Goal: Task Accomplishment & Management: Manage account settings

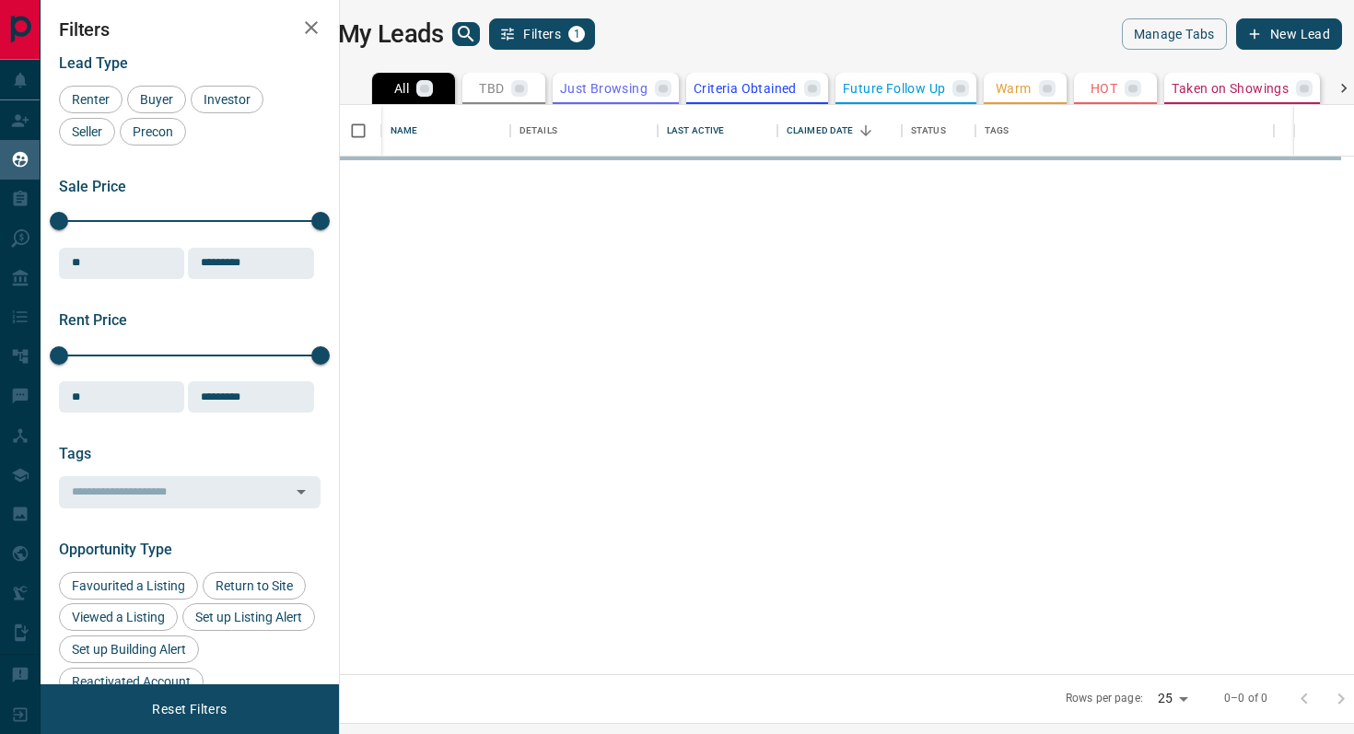
scroll to position [569, 1006]
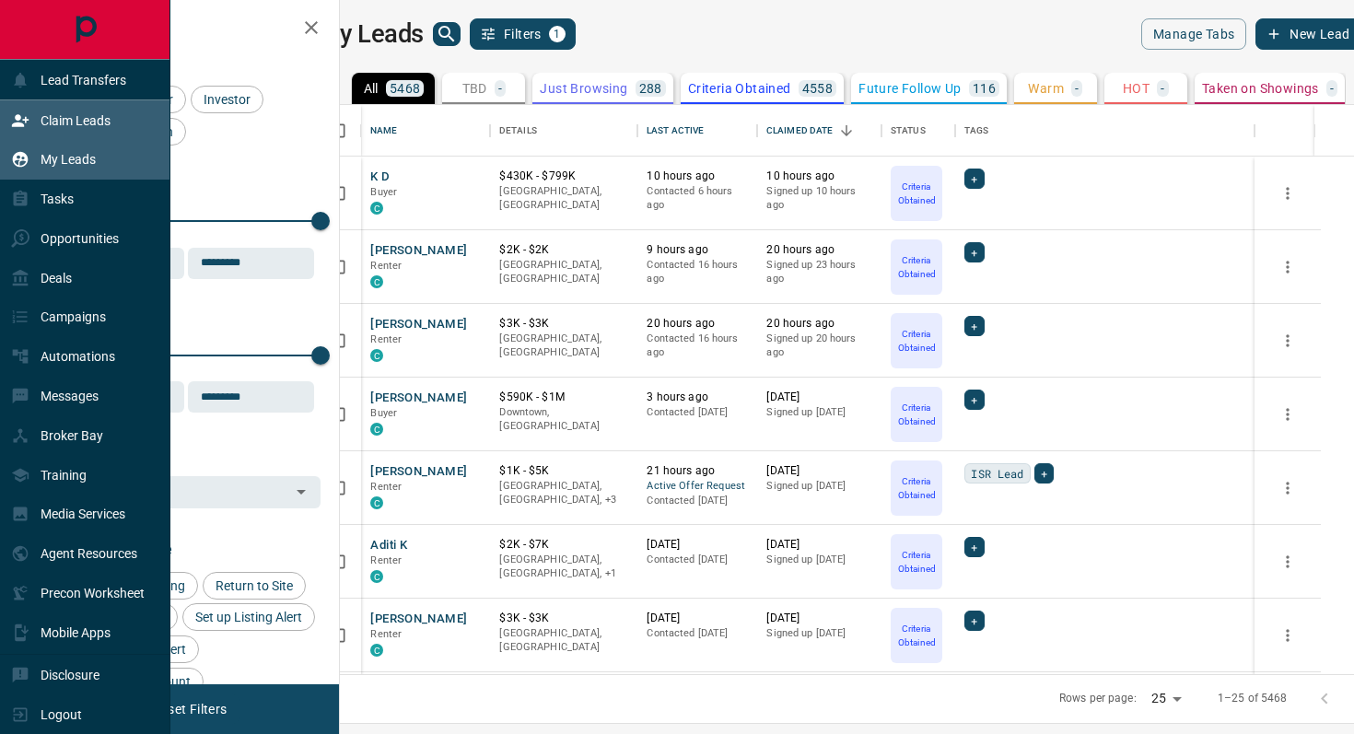
click at [93, 126] on p "Claim Leads" at bounding box center [76, 120] width 70 height 15
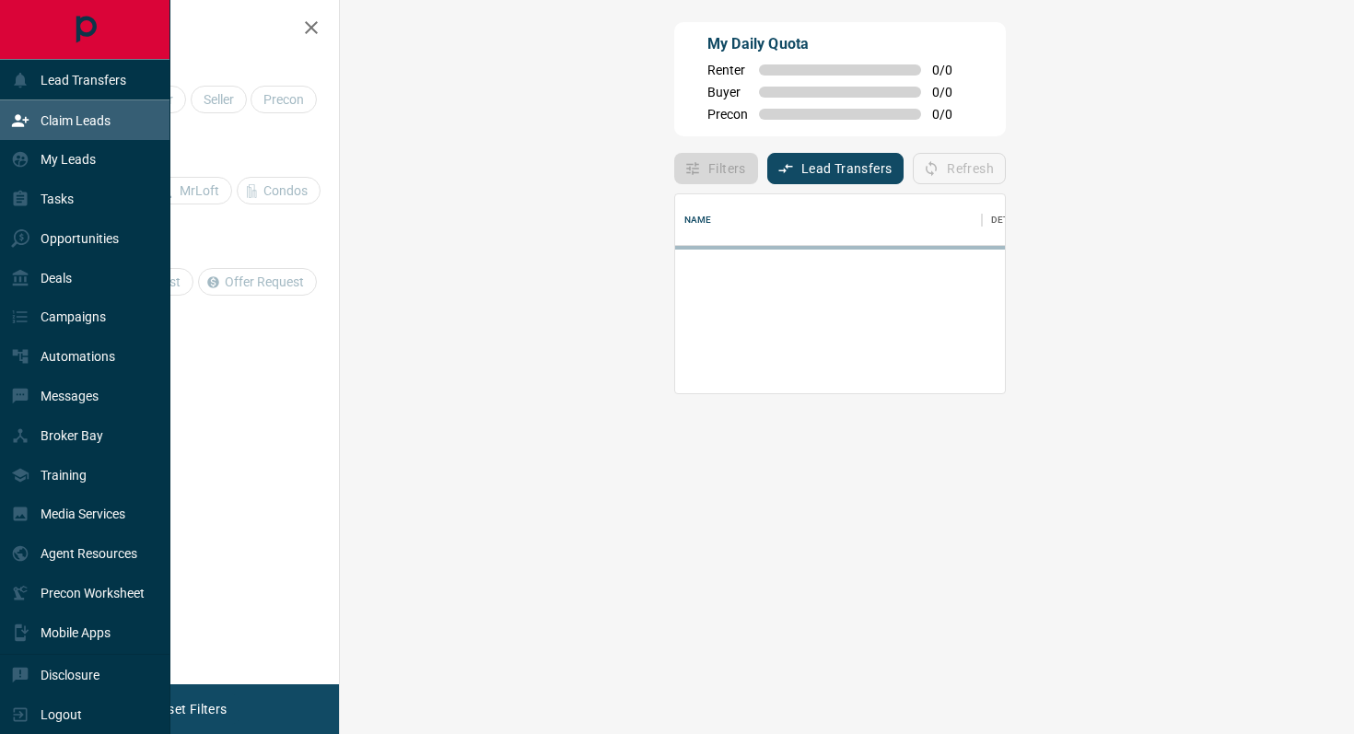
scroll to position [199, 975]
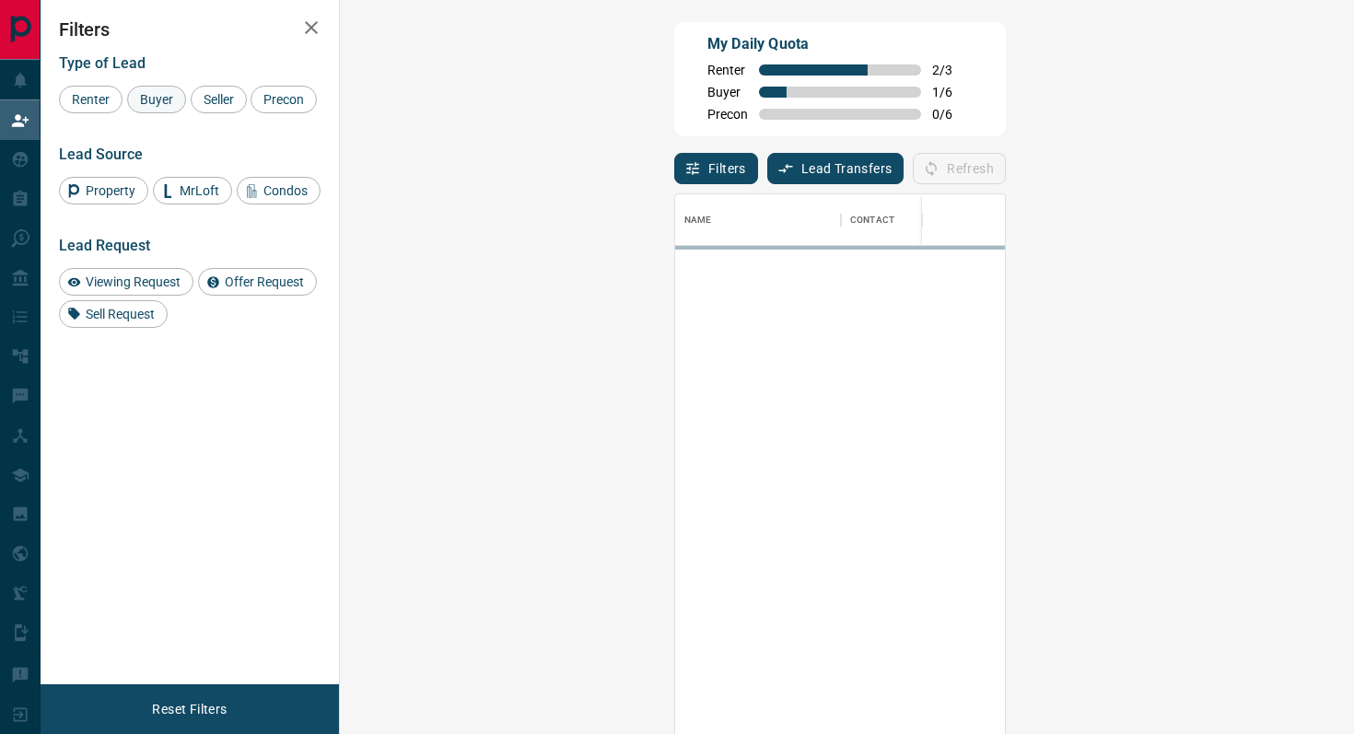
click at [169, 101] on span "Buyer" at bounding box center [157, 99] width 46 height 15
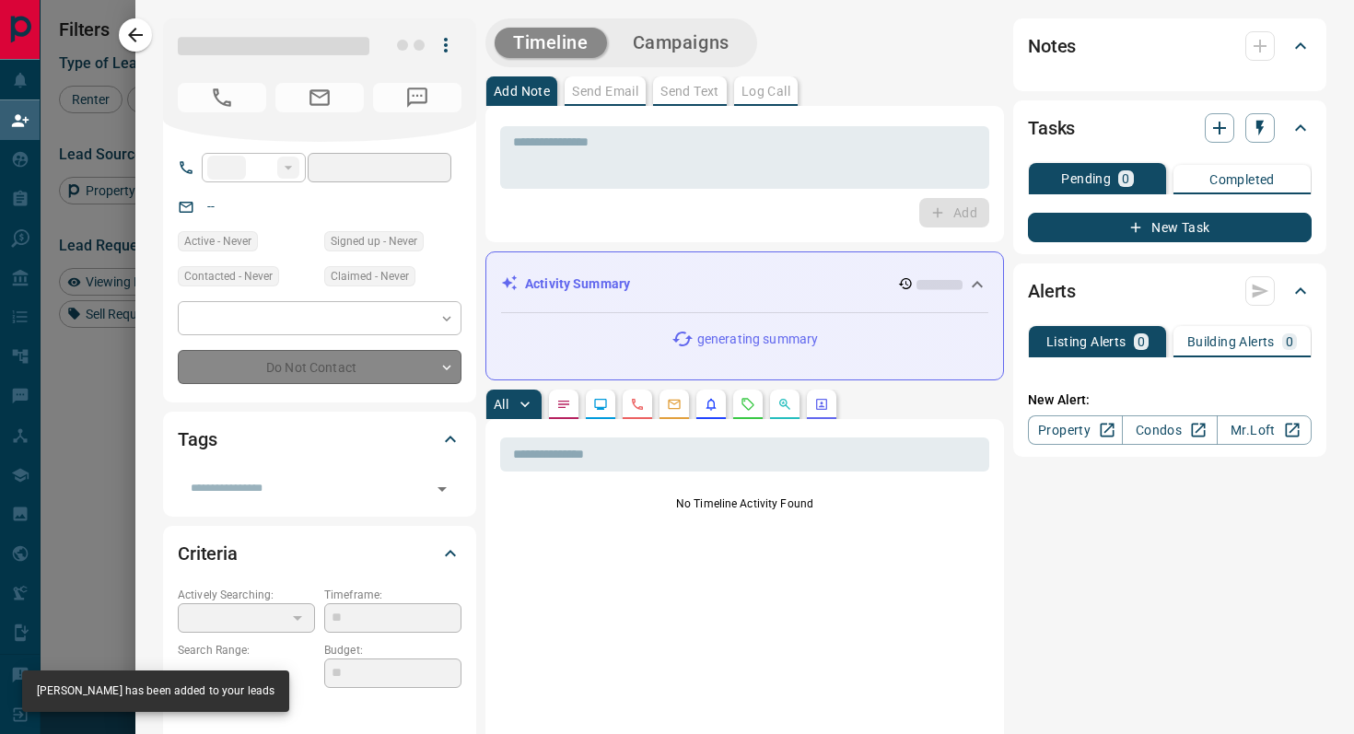
type input "**"
type input "**********"
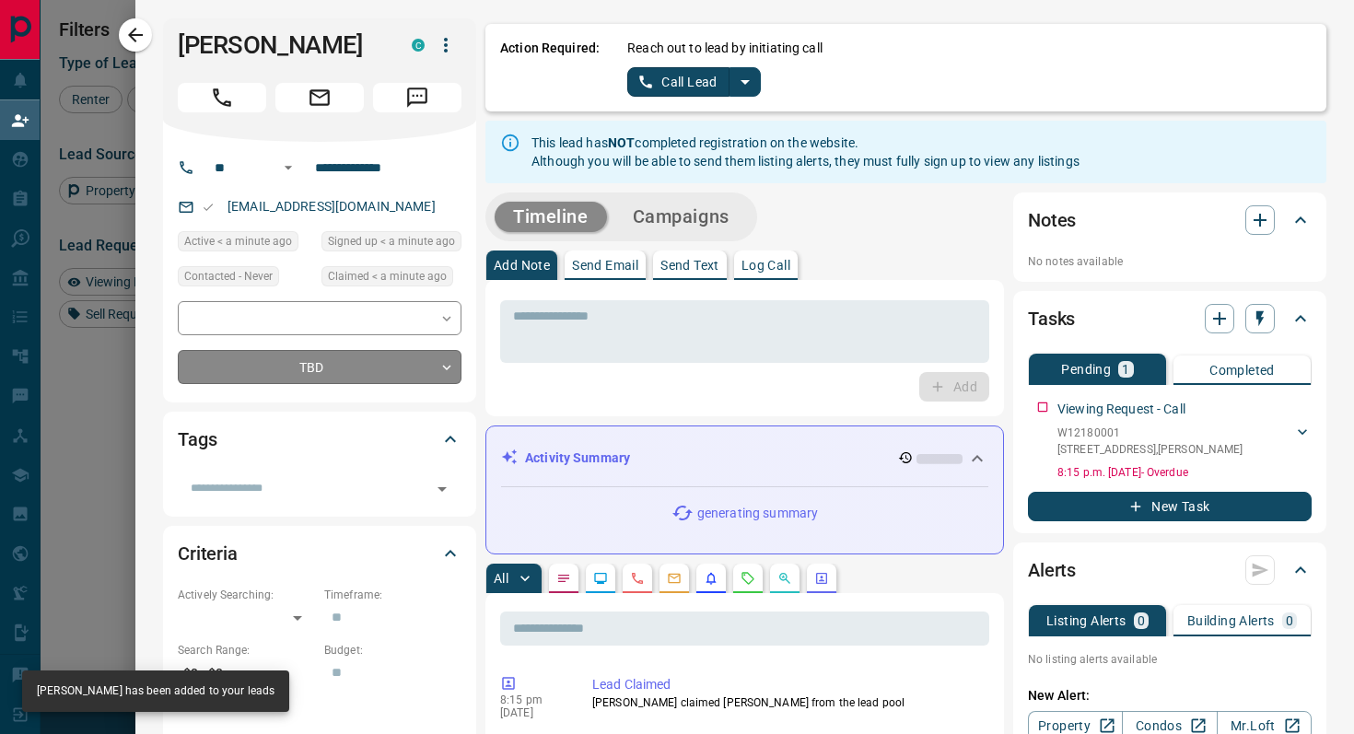
click at [429, 381] on body "Lead Transfers Claim Leads My Leads Tasks Opportunities Deals Campaigns Automat…" at bounding box center [677, 312] width 1354 height 625
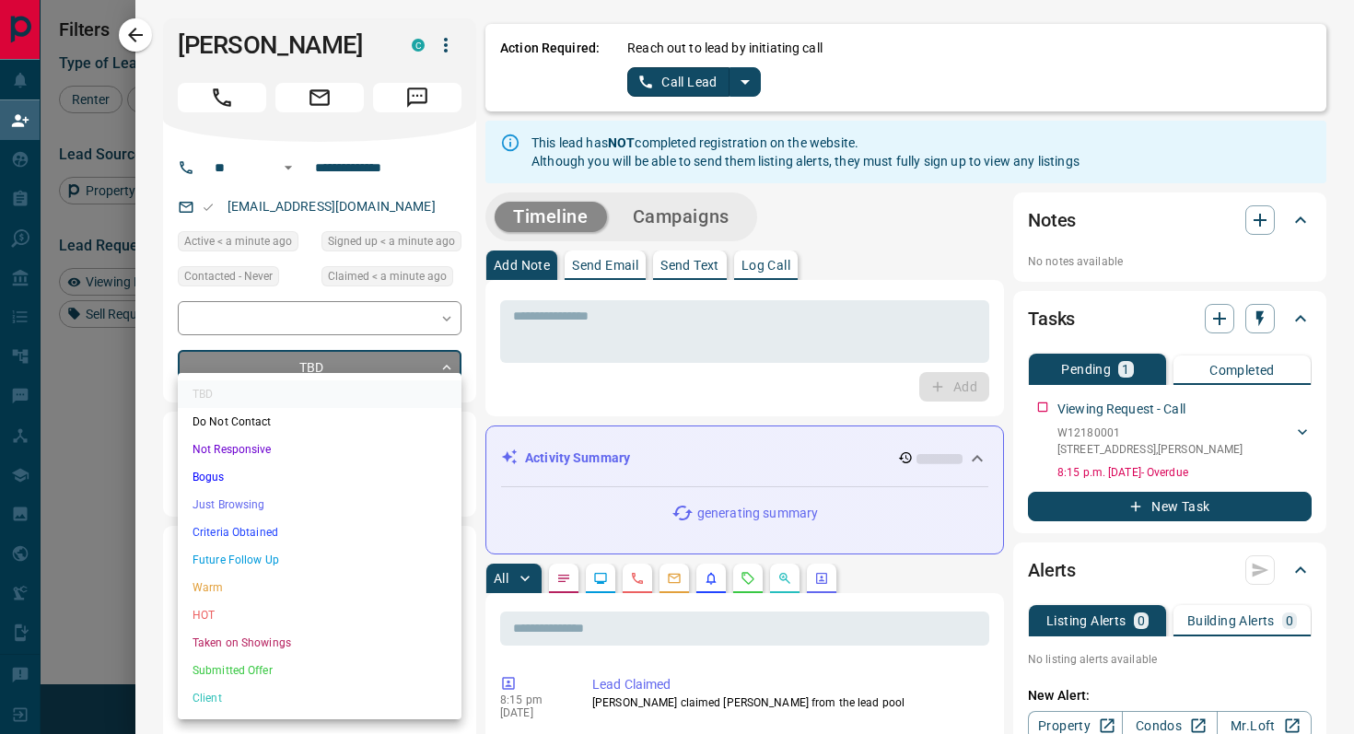
click at [264, 529] on li "Criteria Obtained" at bounding box center [320, 533] width 284 height 28
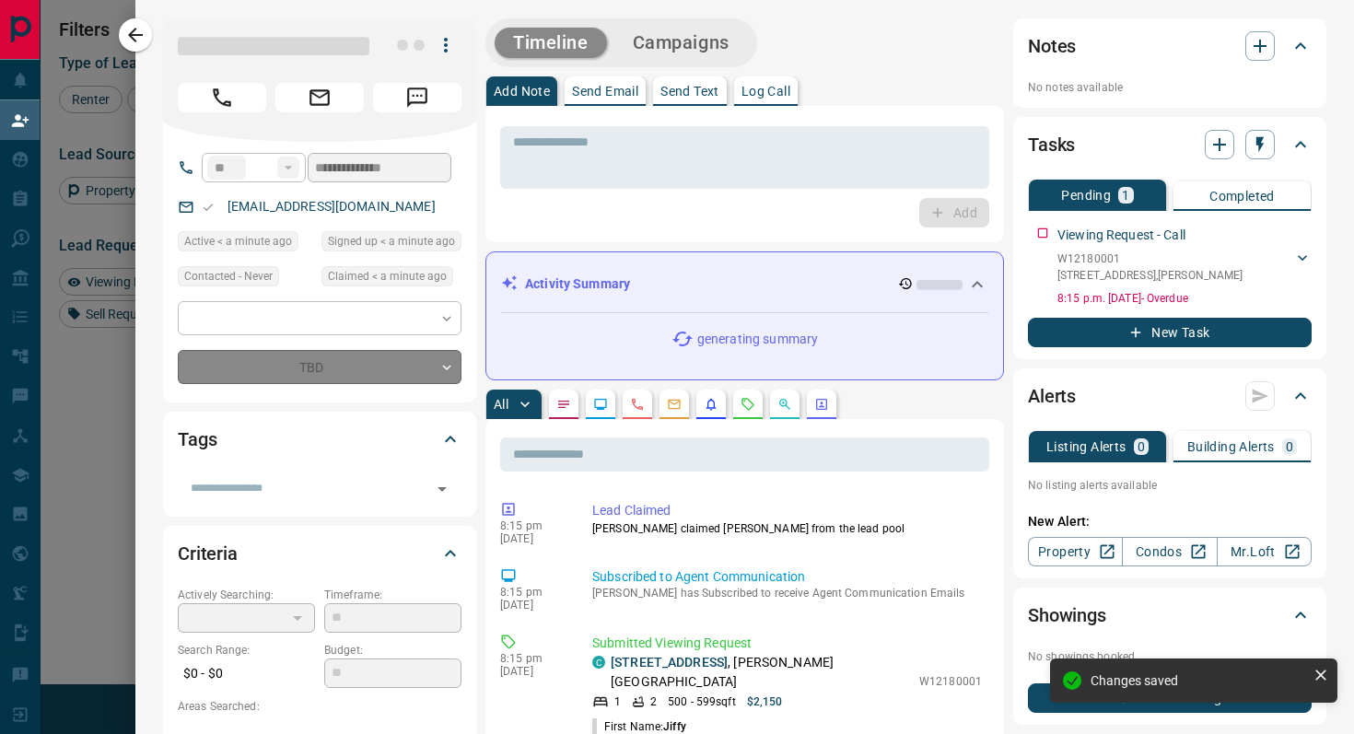
type input "*"
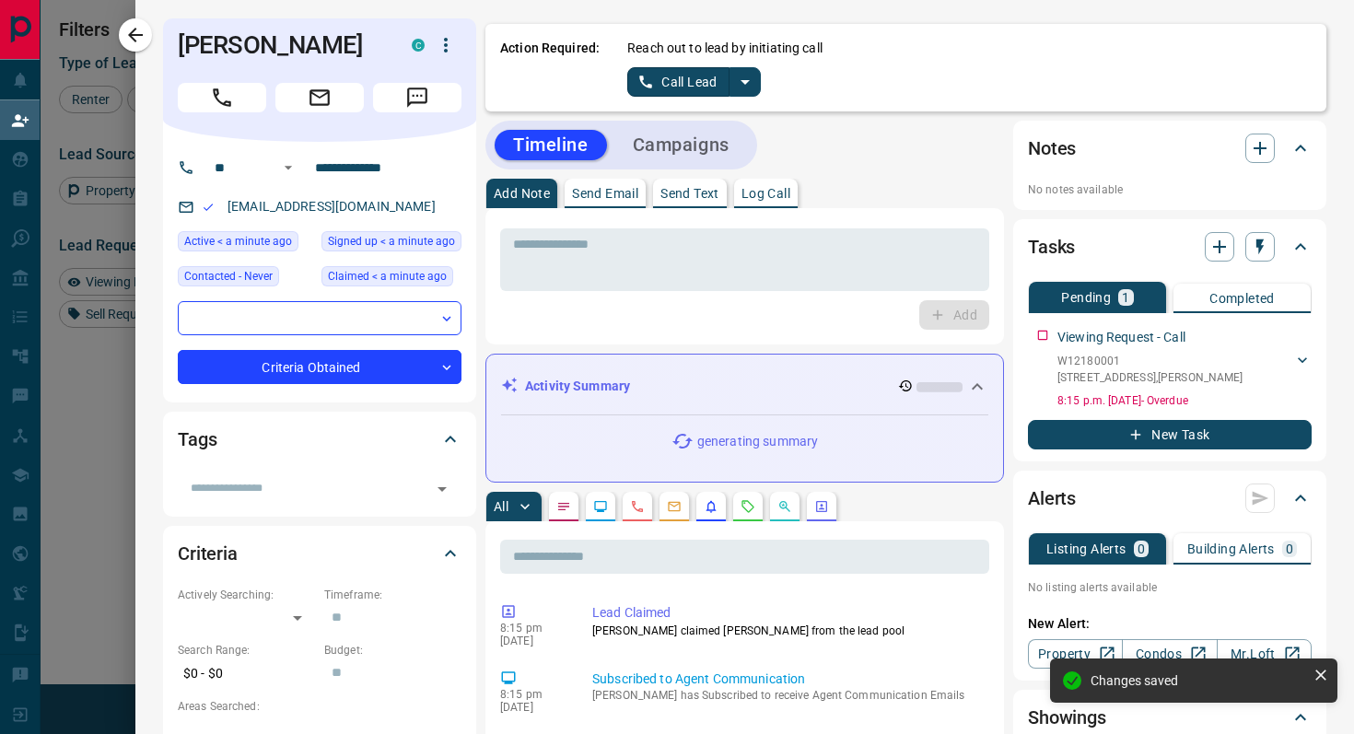
click at [751, 78] on icon "split button" at bounding box center [745, 82] width 22 height 22
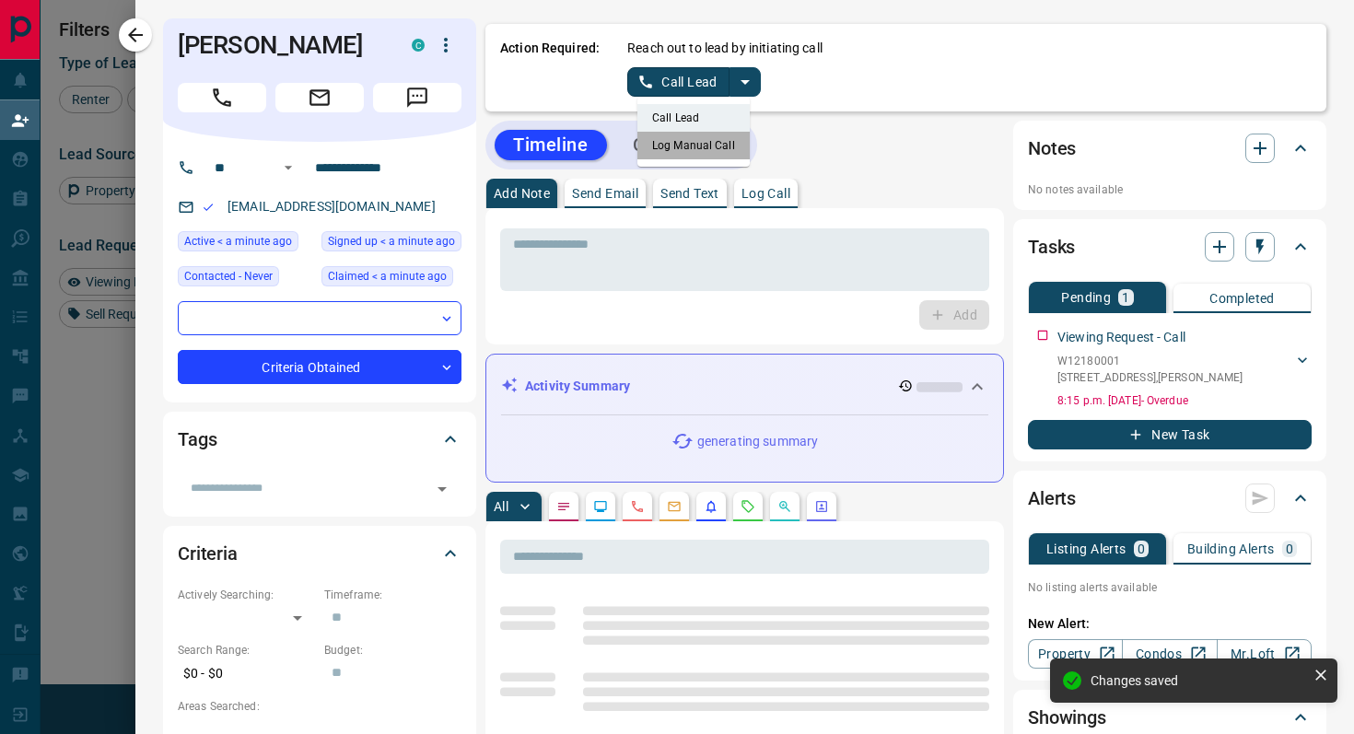
click at [732, 132] on li "Log Manual Call" at bounding box center [694, 146] width 112 height 28
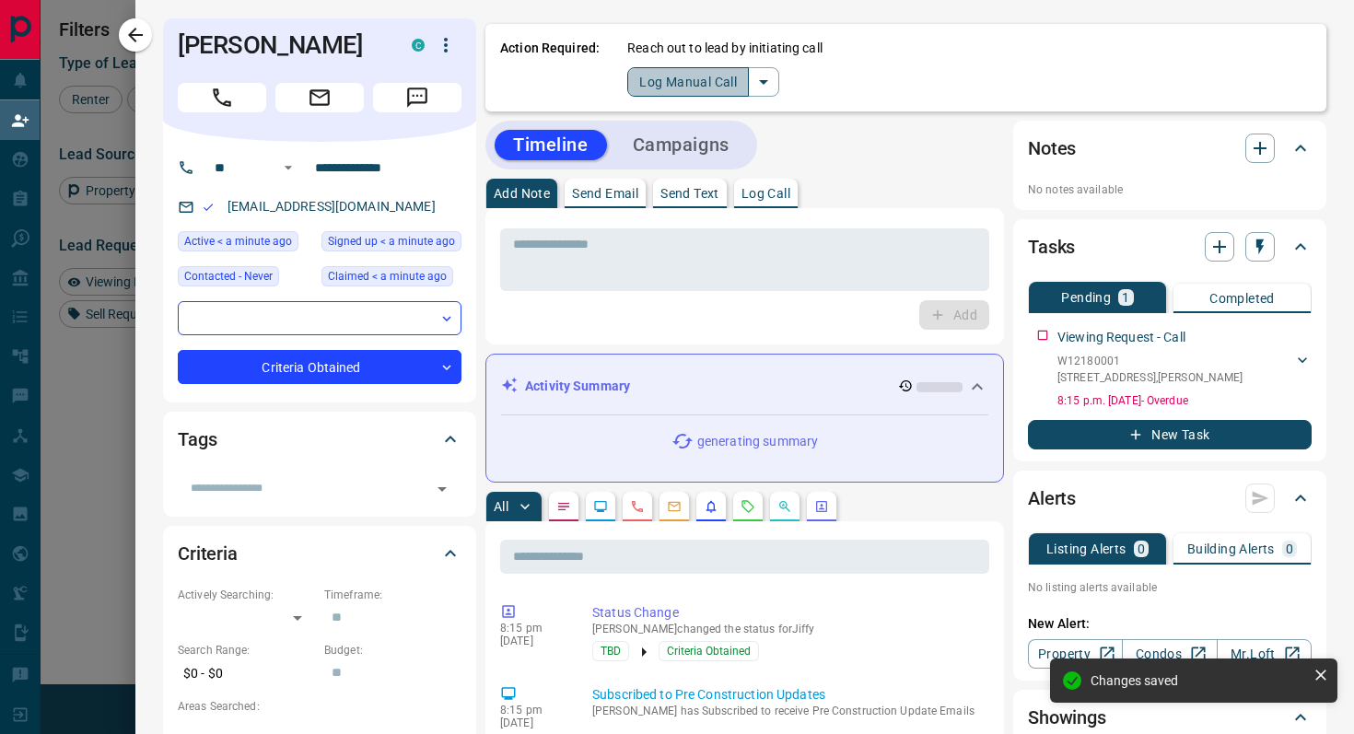
click at [639, 78] on button "Log Manual Call" at bounding box center [688, 81] width 122 height 29
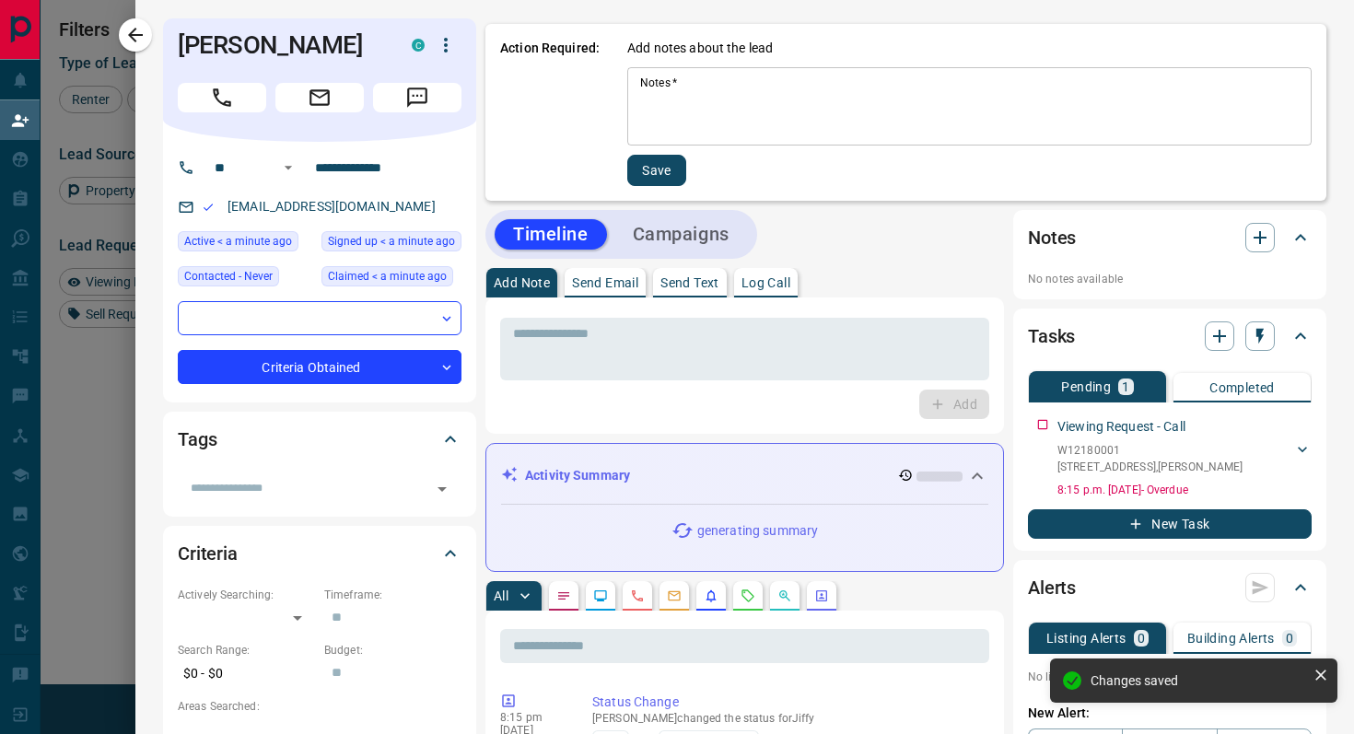
click at [760, 119] on textarea "Notes   *" at bounding box center [969, 107] width 659 height 63
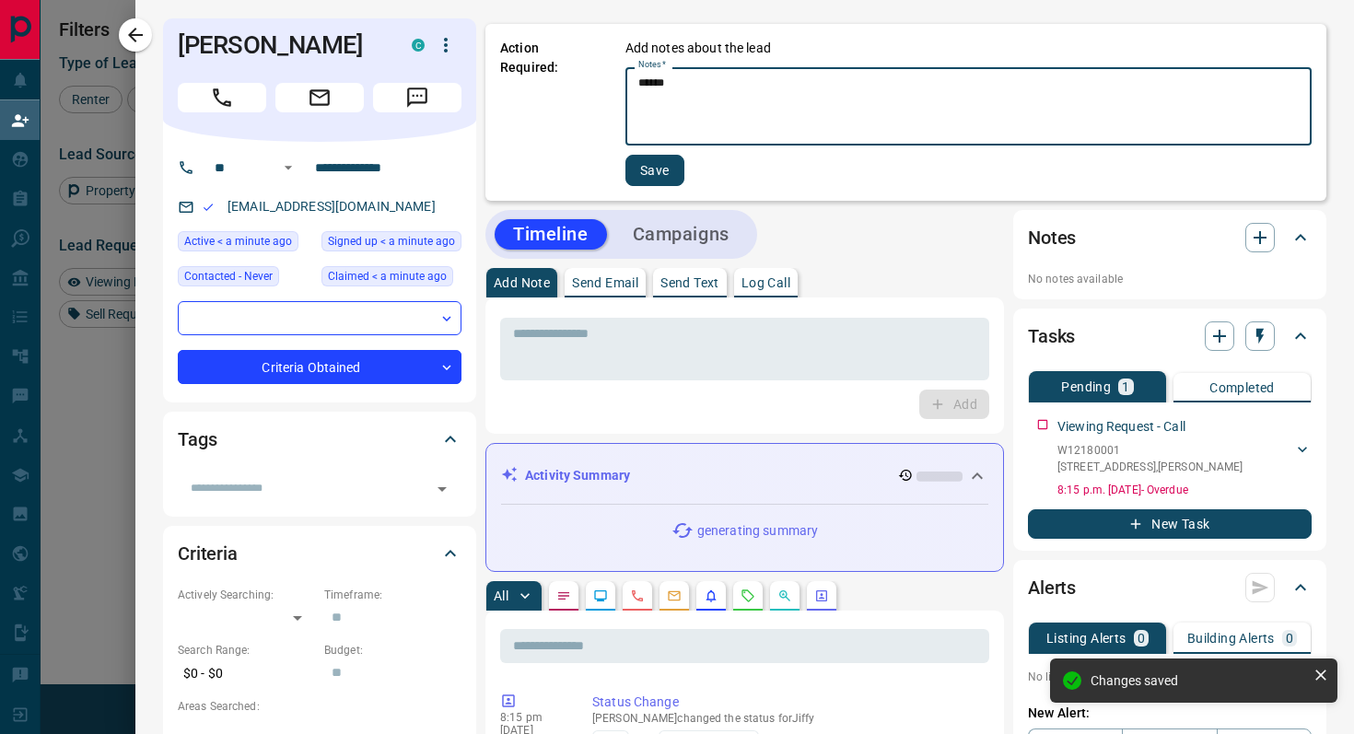
type textarea "******"
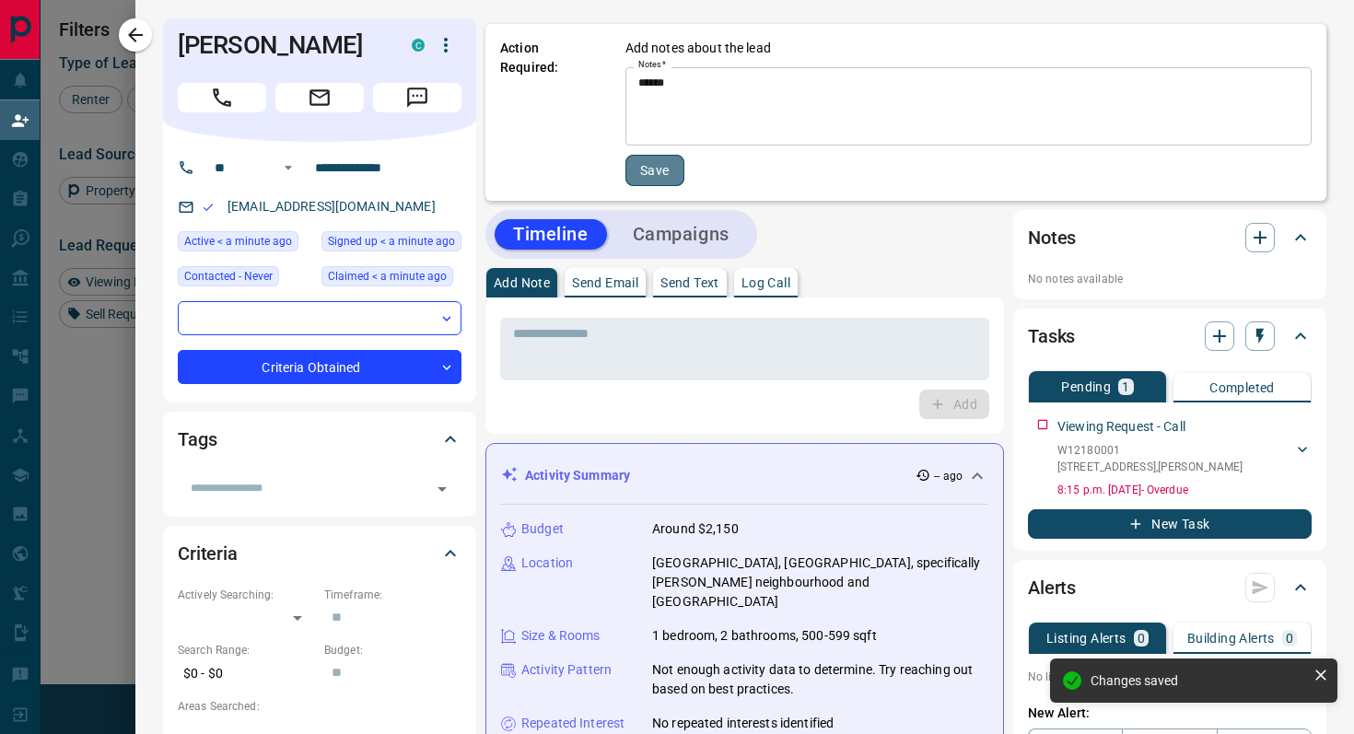
click at [648, 168] on button "Save" at bounding box center [655, 170] width 59 height 31
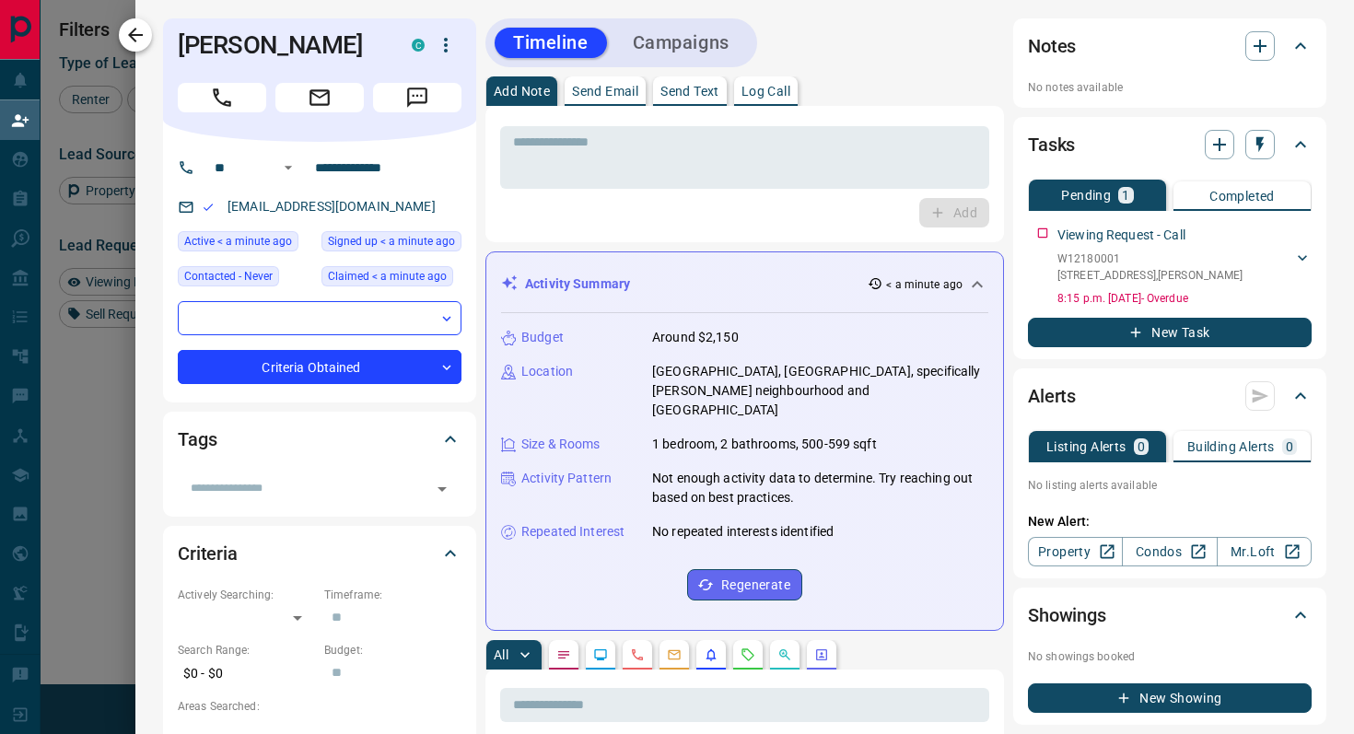
click at [140, 29] on icon "button" at bounding box center [135, 35] width 22 height 22
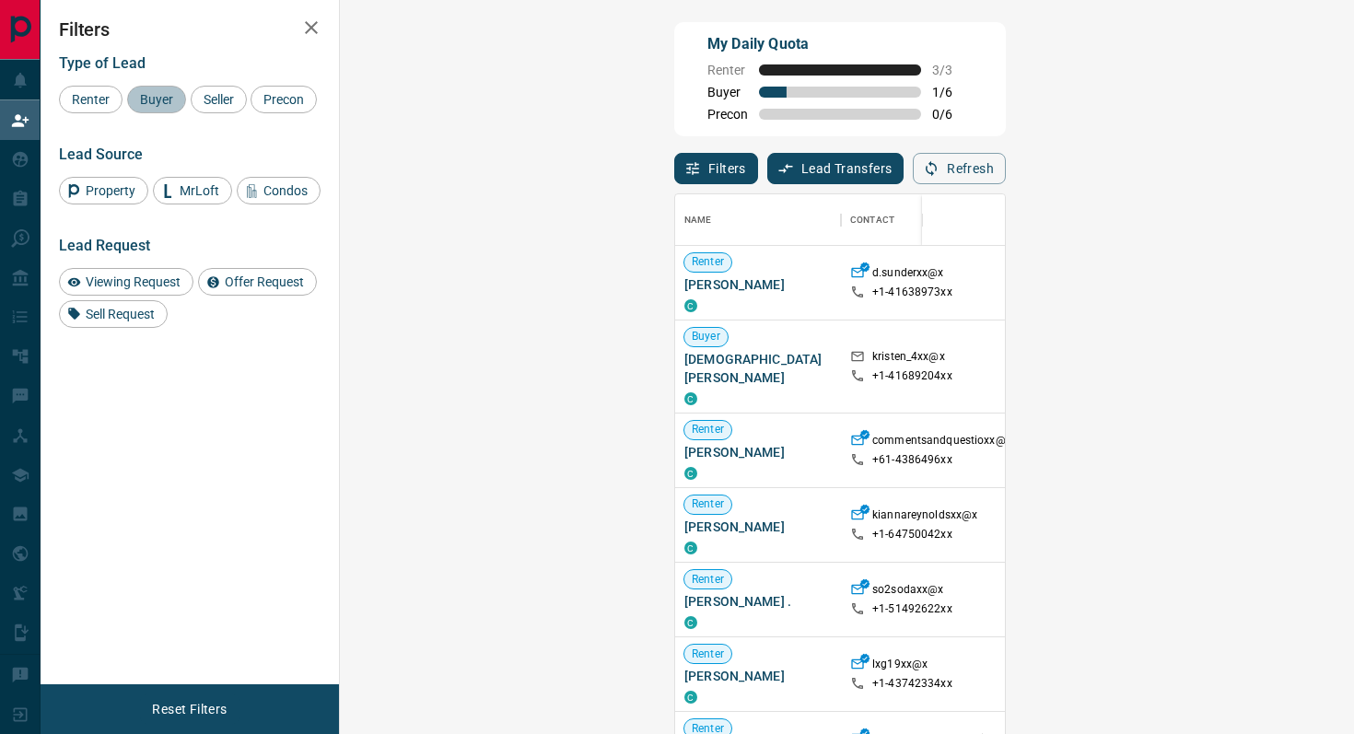
click at [175, 97] on span "Buyer" at bounding box center [157, 99] width 46 height 15
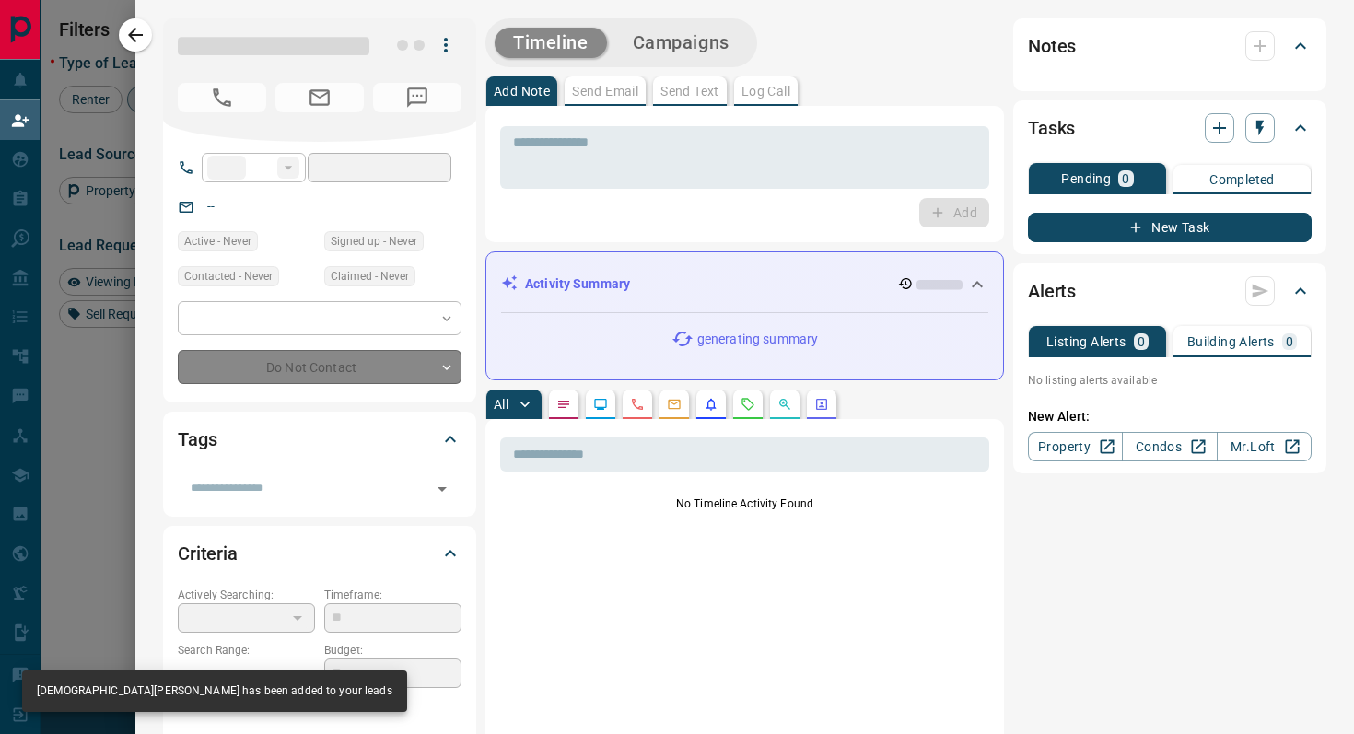
type input "**"
type input "**********"
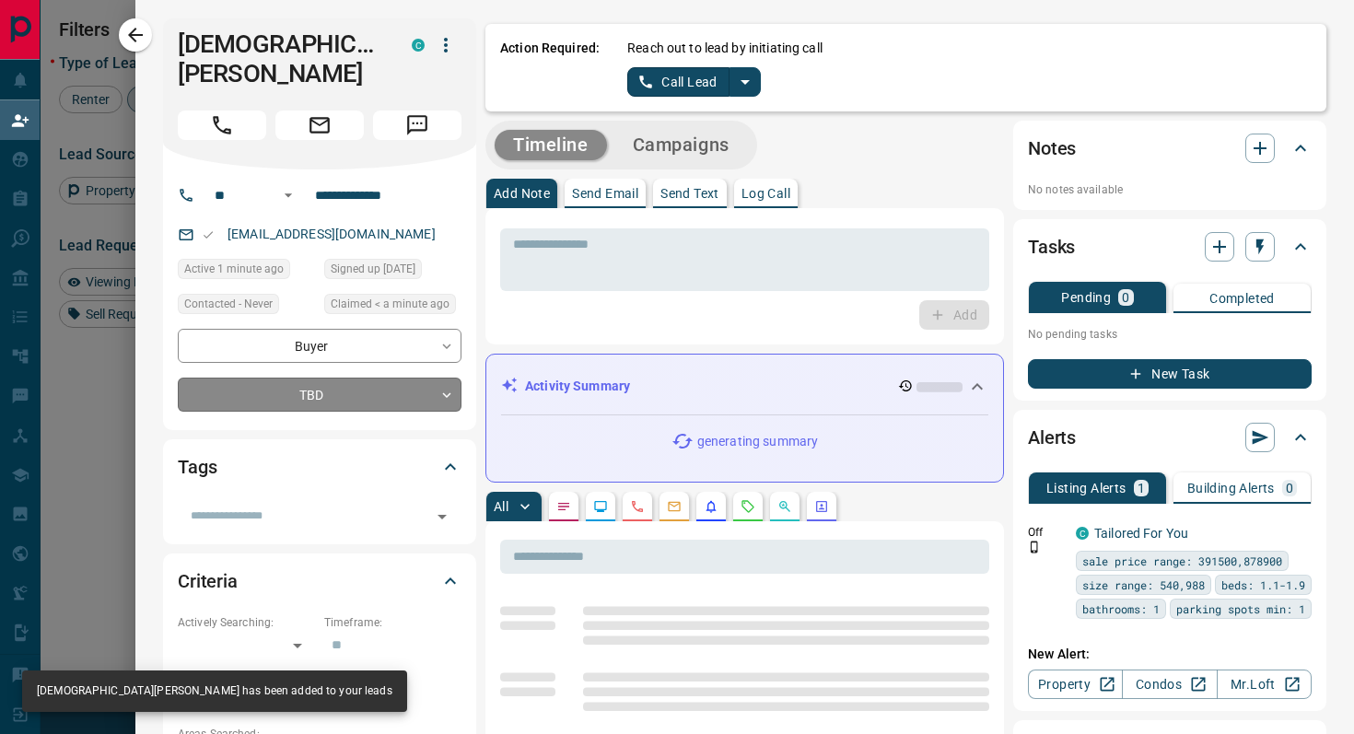
click at [380, 357] on body "Lead Transfers Claim Leads My Leads Tasks Opportunities Deals Campaigns Automat…" at bounding box center [677, 312] width 1354 height 625
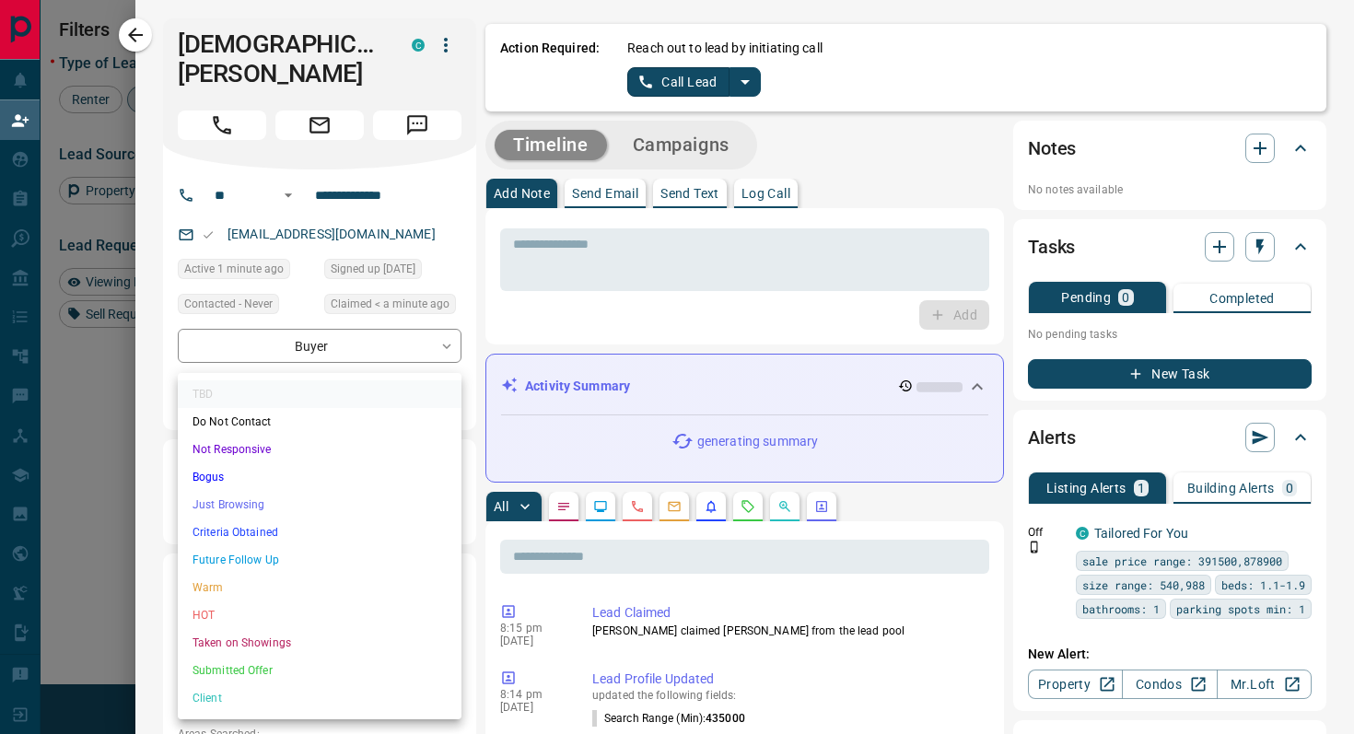
click at [253, 522] on li "Criteria Obtained" at bounding box center [320, 533] width 284 height 28
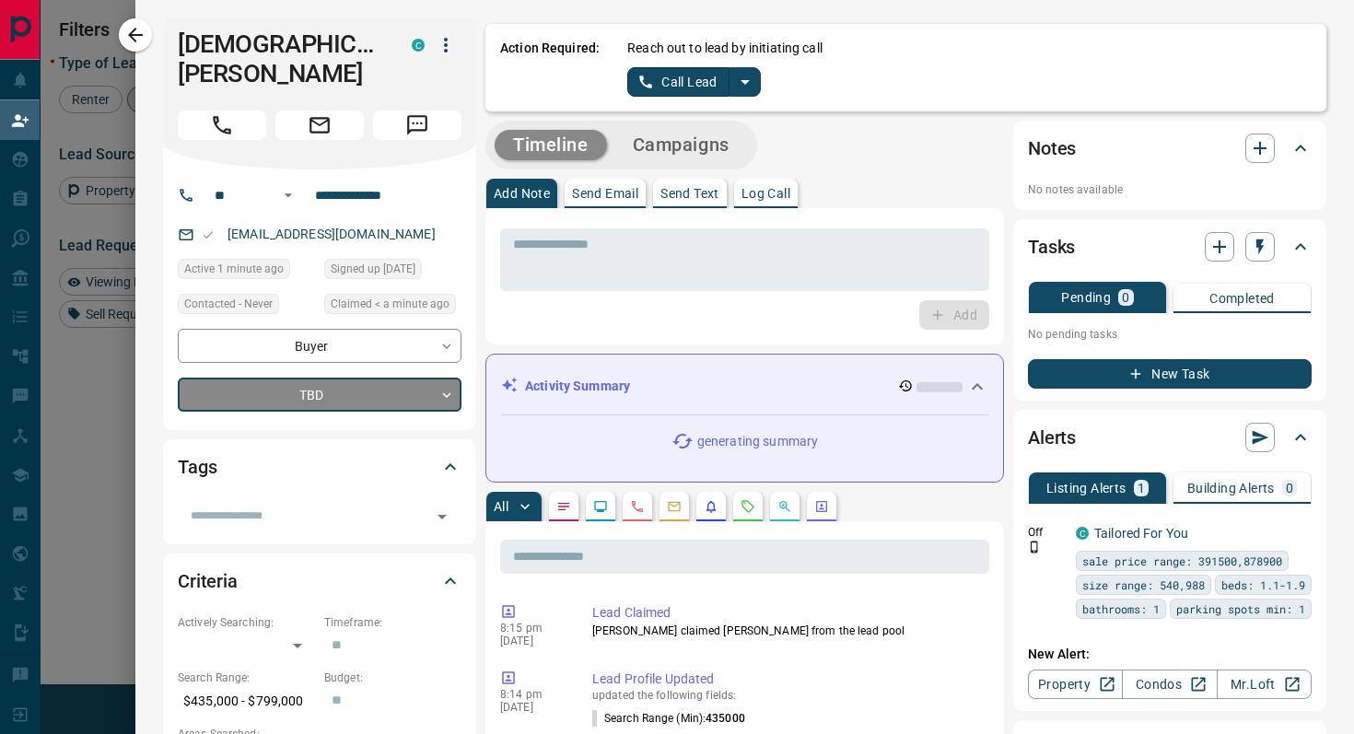
type input "*"
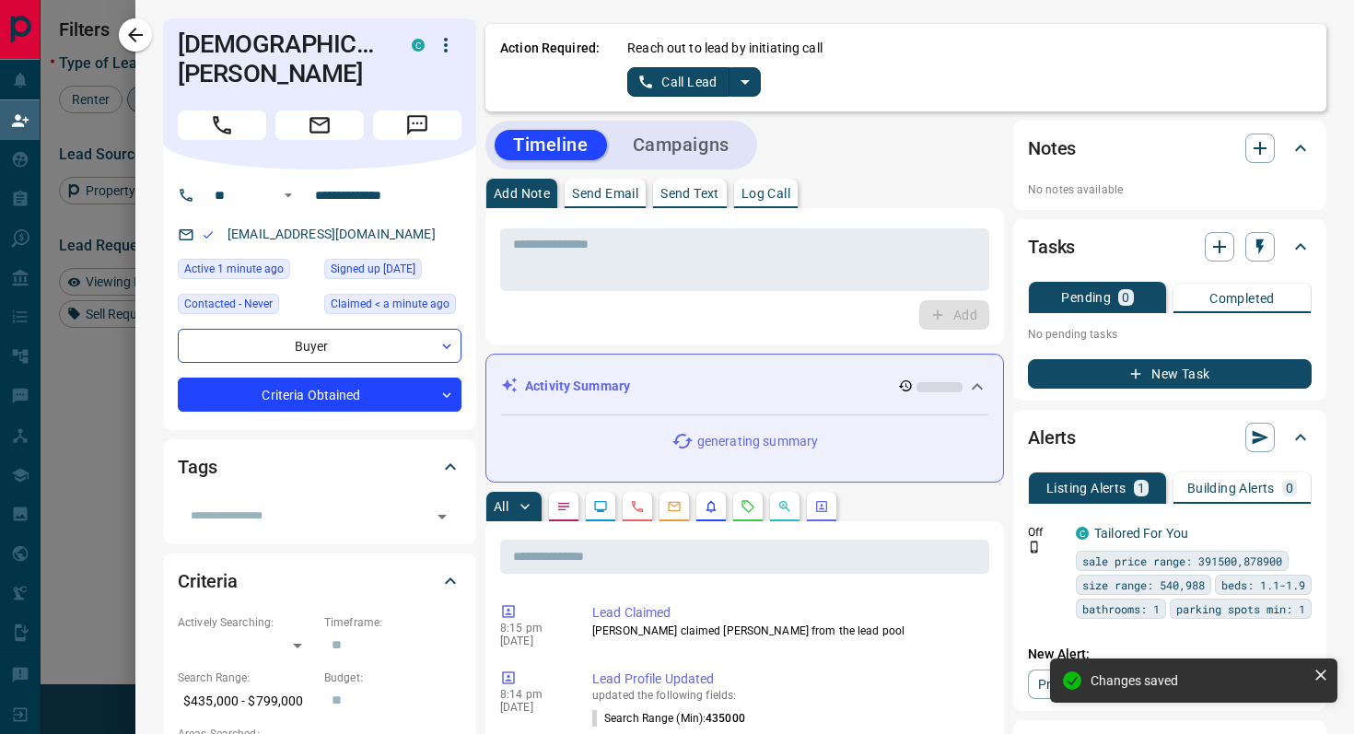
click at [742, 82] on icon "split button" at bounding box center [745, 82] width 22 height 22
click at [706, 150] on li "Log Manual Call" at bounding box center [694, 146] width 112 height 28
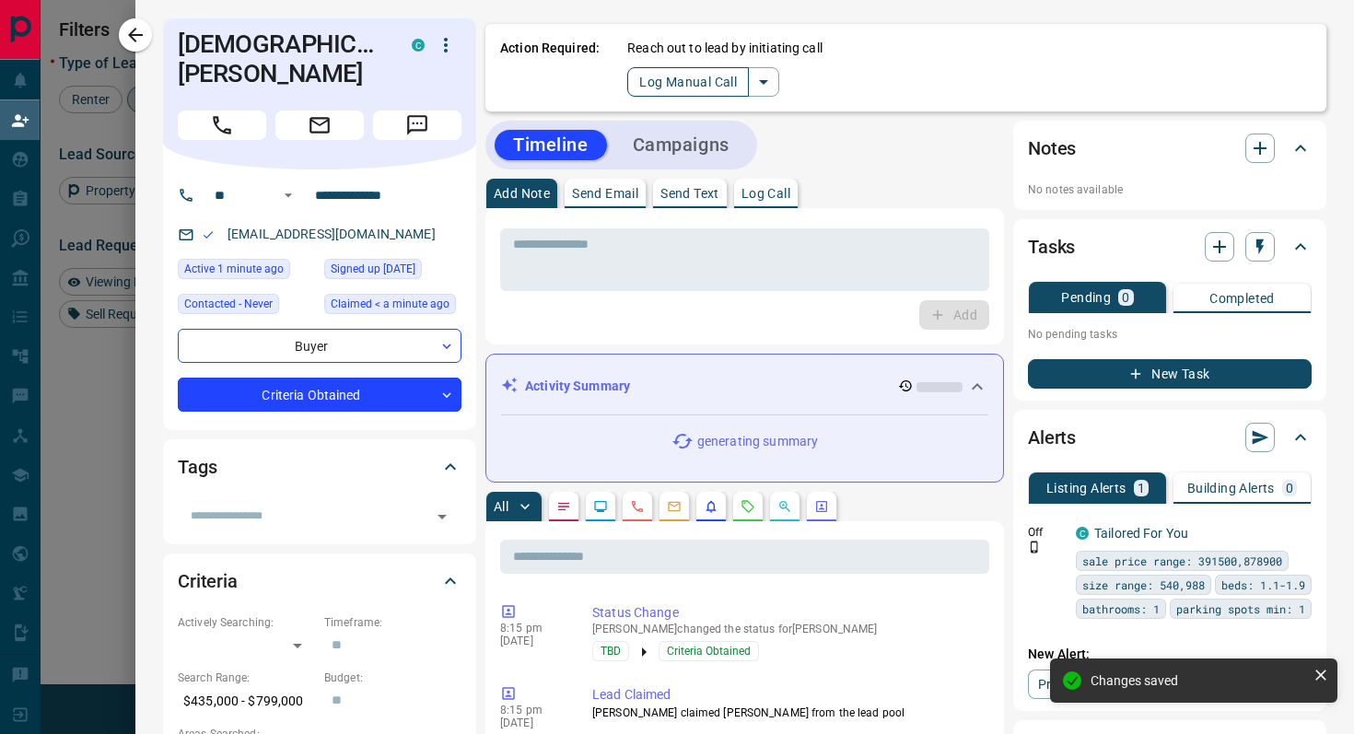
click at [643, 81] on button "Log Manual Call" at bounding box center [688, 81] width 122 height 29
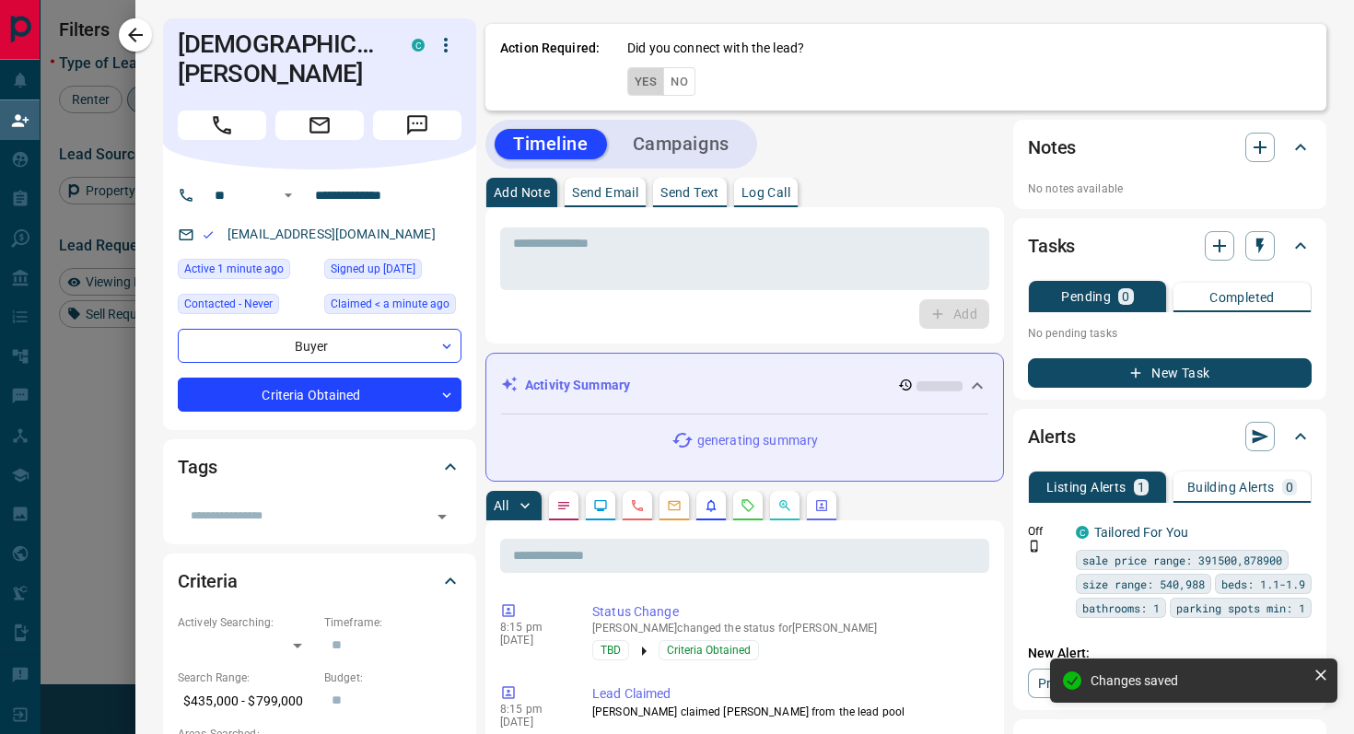
click at [643, 81] on button "Yes" at bounding box center [645, 81] width 37 height 29
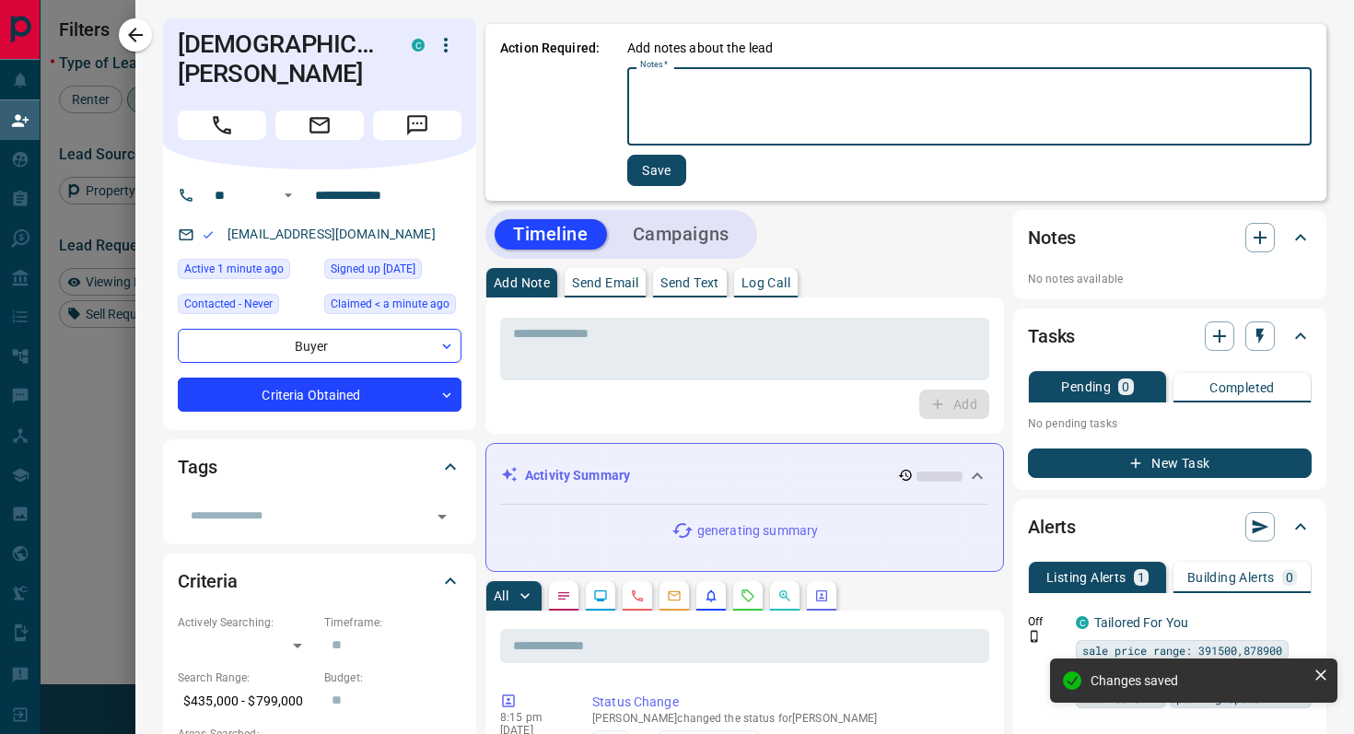
click at [725, 101] on textarea "Notes   *" at bounding box center [969, 107] width 659 height 63
type textarea "******"
click at [643, 165] on button "Save" at bounding box center [655, 170] width 59 height 31
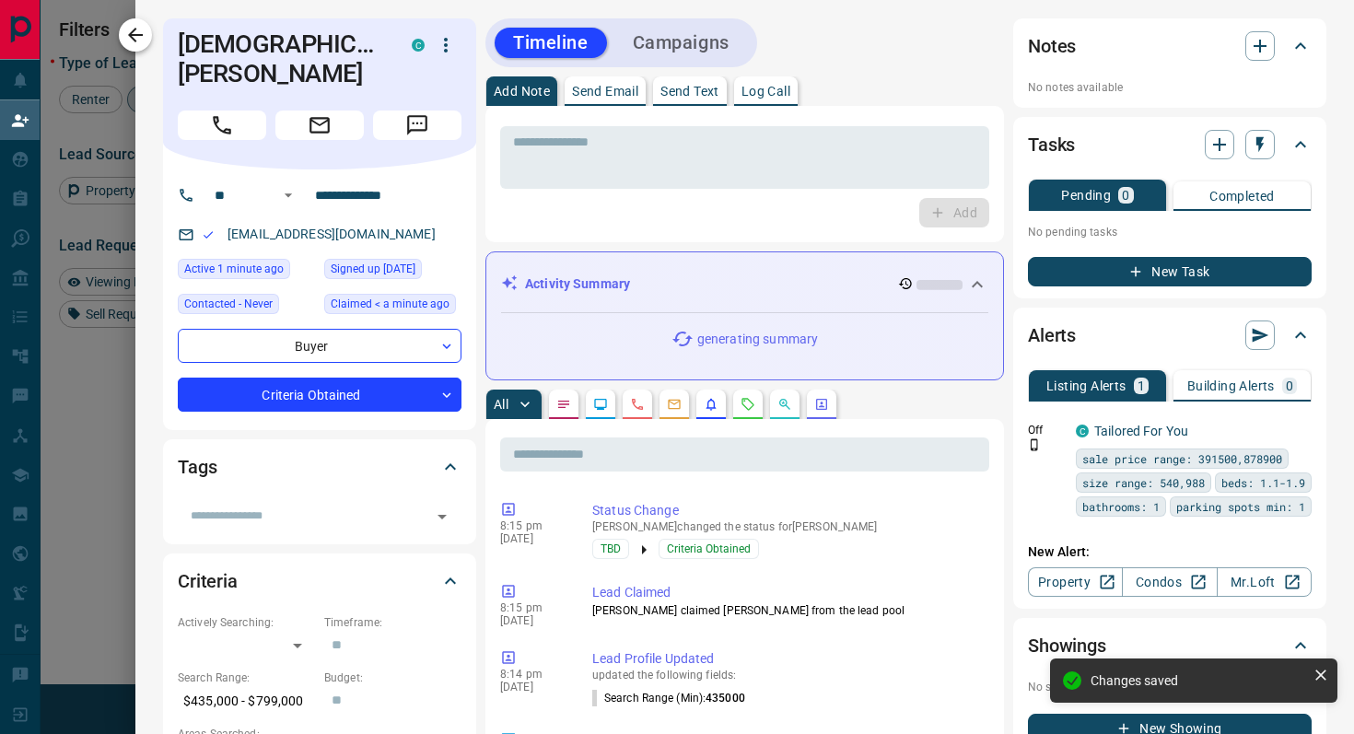
click at [136, 43] on icon "button" at bounding box center [135, 35] width 22 height 22
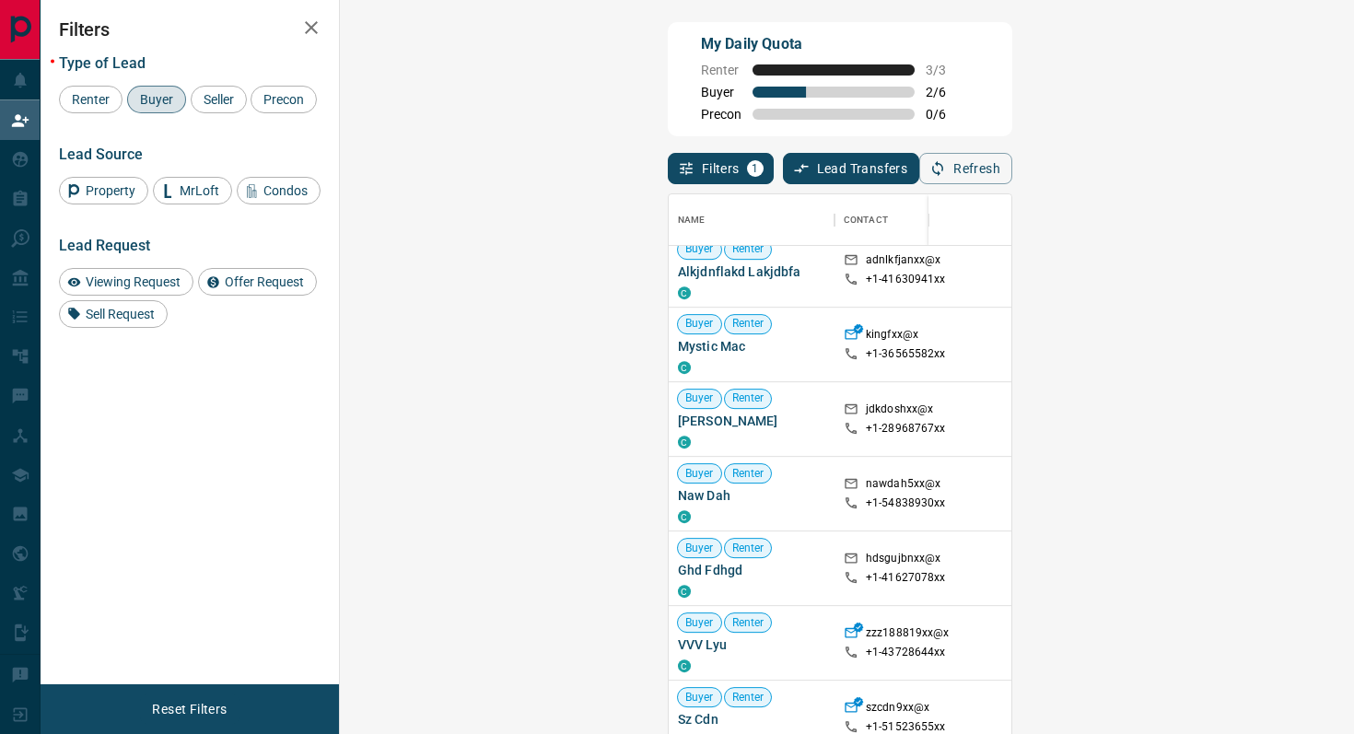
scroll to position [0, 0]
